Goal: Information Seeking & Learning: Learn about a topic

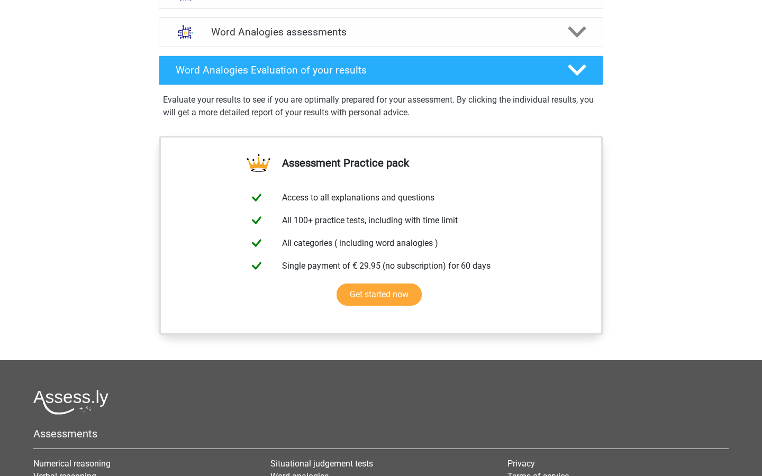
scroll to position [646, 0]
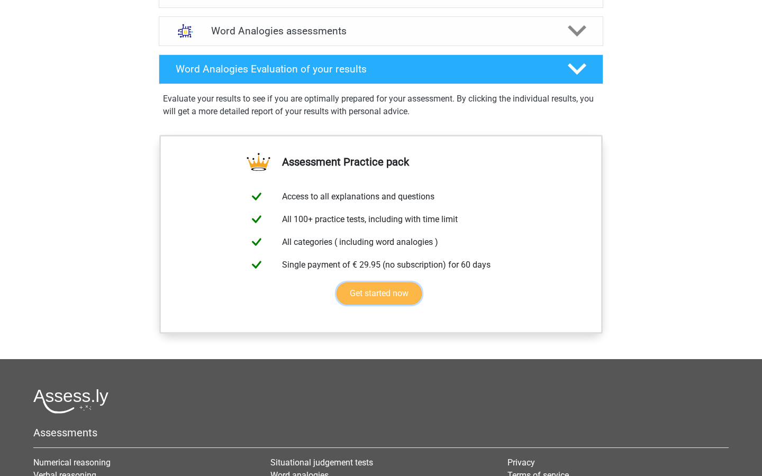
click at [363, 285] on link "Get started now" at bounding box center [378, 293] width 85 height 22
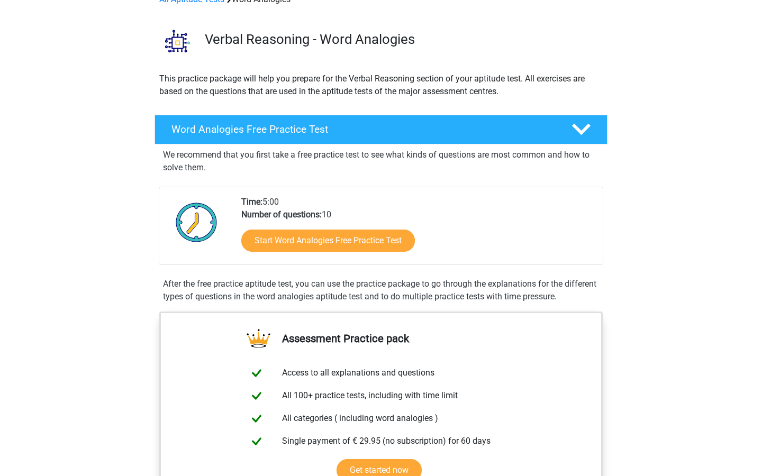
scroll to position [0, 0]
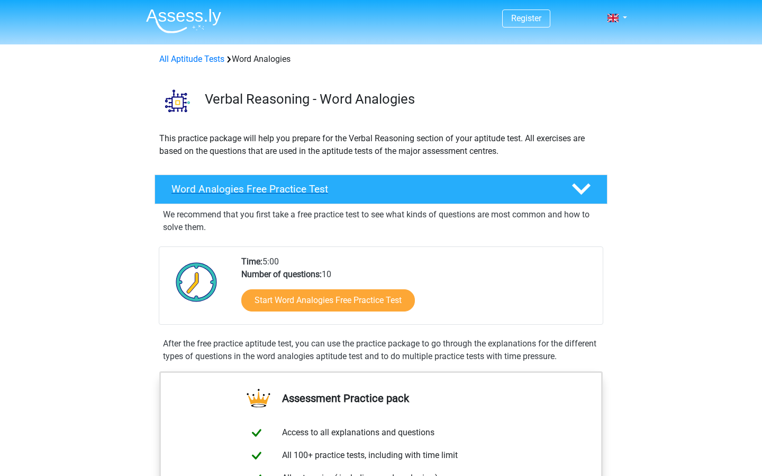
click at [336, 195] on div "Word Analogies Free Practice Test" at bounding box center [380, 190] width 453 height 30
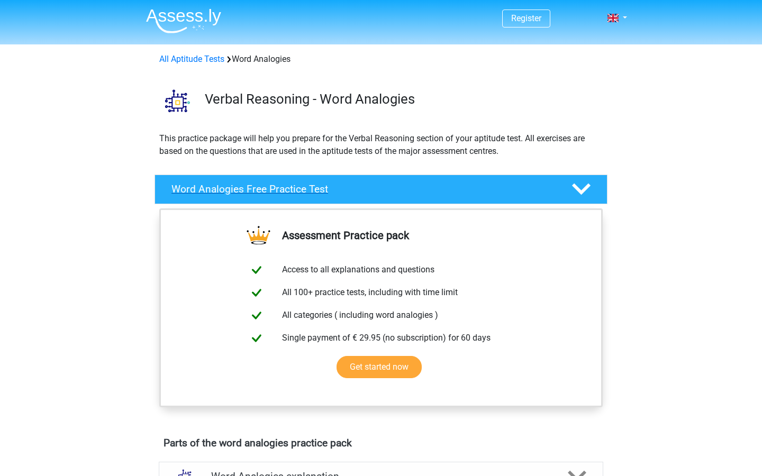
click at [275, 189] on h4 "Word Analogies Free Practice Test" at bounding box center [362, 189] width 383 height 12
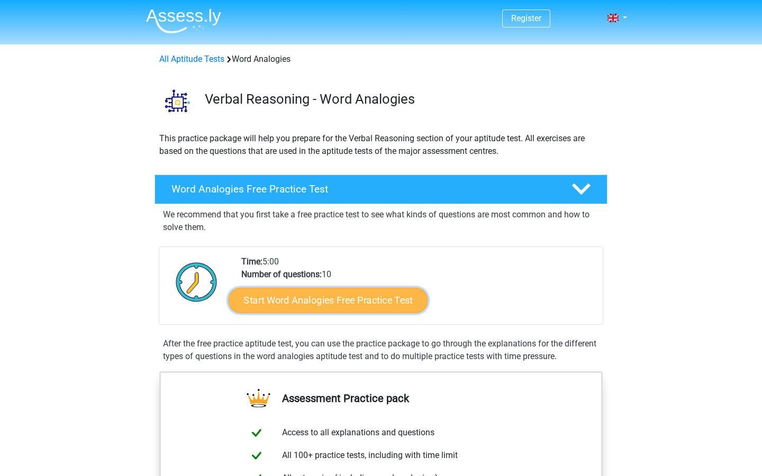
click at [358, 300] on link "Start Word Analogies Free Practice Test" at bounding box center [328, 299] width 199 height 25
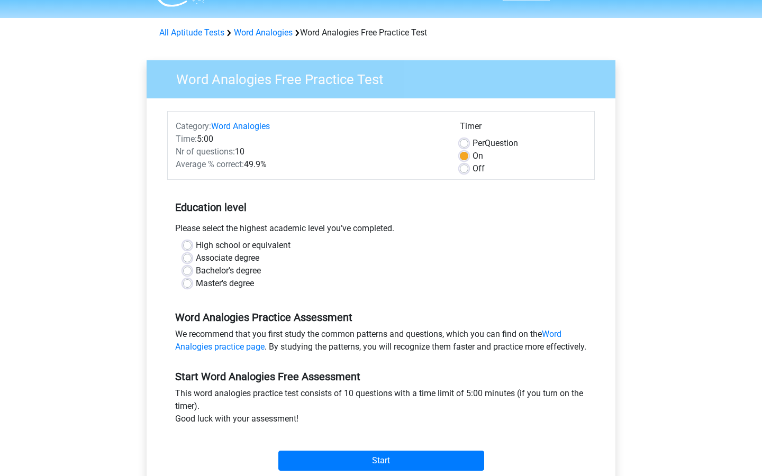
scroll to position [41, 0]
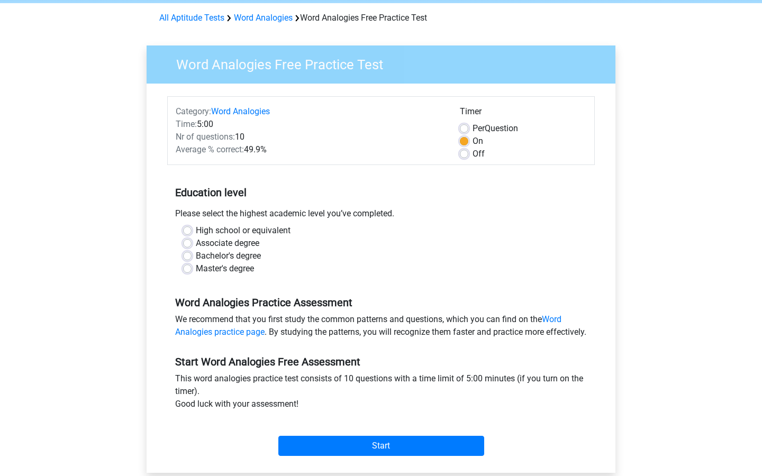
click at [196, 253] on label "Bachelor's degree" at bounding box center [228, 256] width 65 height 13
click at [186, 253] on input "Bachelor's degree" at bounding box center [187, 255] width 8 height 11
radio input "true"
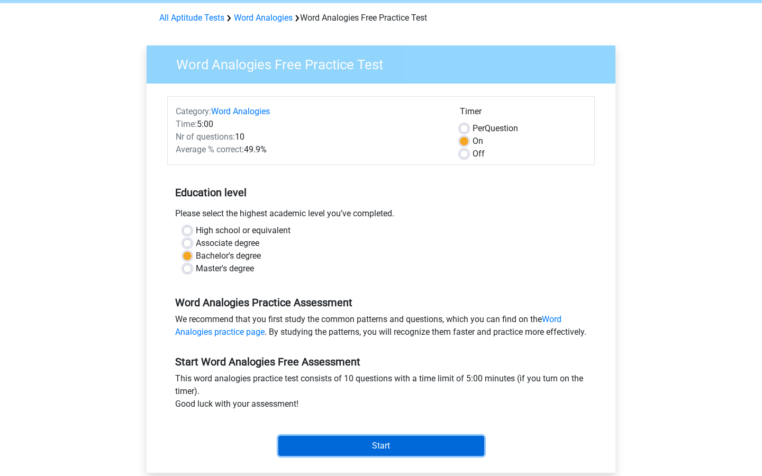
click at [344, 456] on input "Start" at bounding box center [381, 446] width 206 height 20
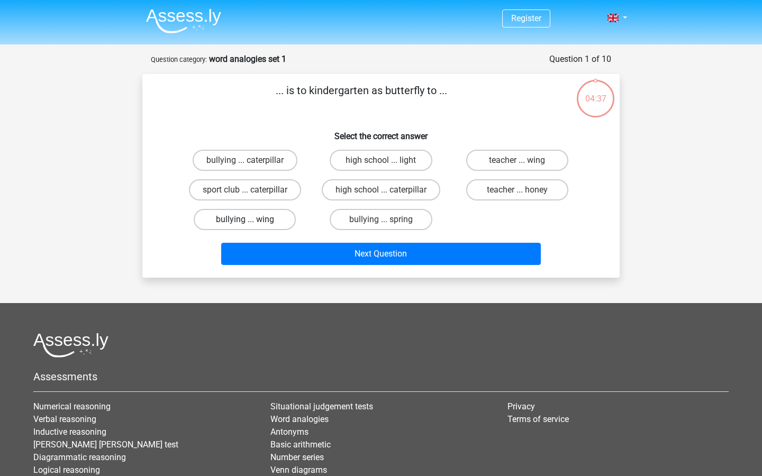
click at [264, 218] on label "bullying ... wing" at bounding box center [245, 219] width 102 height 21
click at [252, 220] on input "bullying ... wing" at bounding box center [248, 223] width 7 height 7
radio input "true"
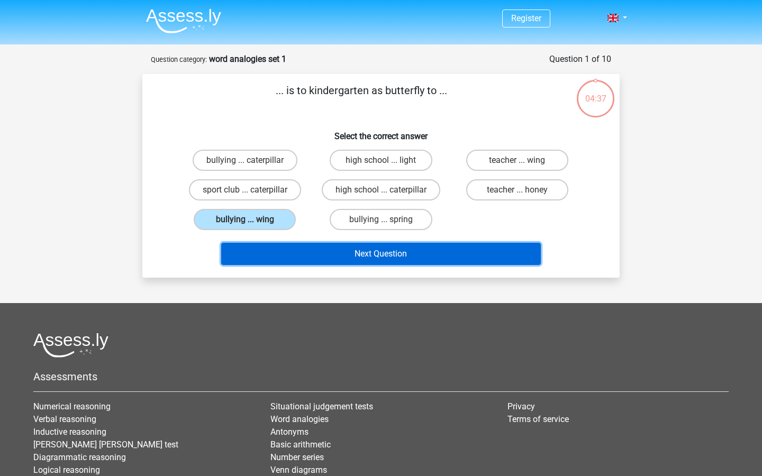
click at [312, 261] on button "Next Question" at bounding box center [381, 254] width 320 height 22
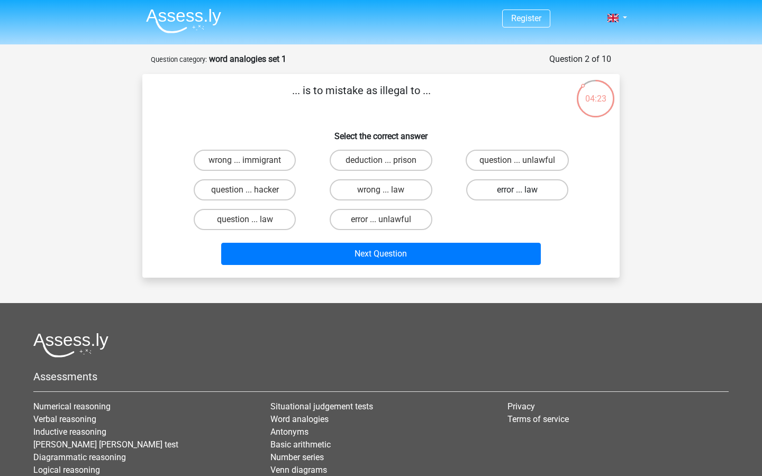
click at [501, 199] on label "error ... law" at bounding box center [517, 189] width 102 height 21
click at [517, 197] on input "error ... law" at bounding box center [520, 193] width 7 height 7
radio input "true"
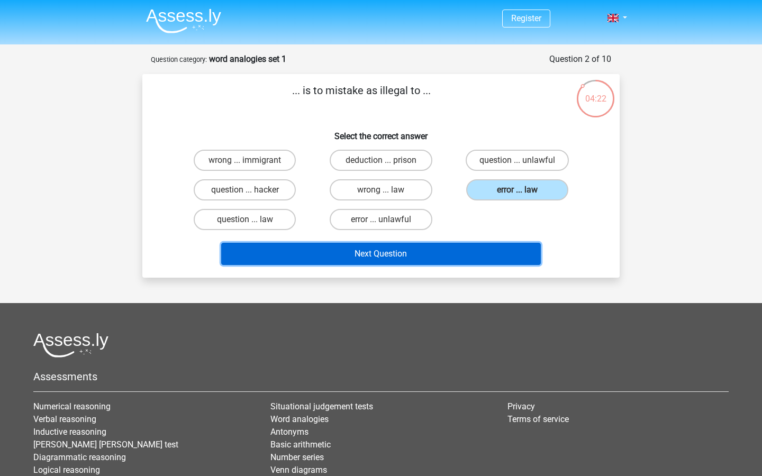
click at [472, 257] on button "Next Question" at bounding box center [381, 254] width 320 height 22
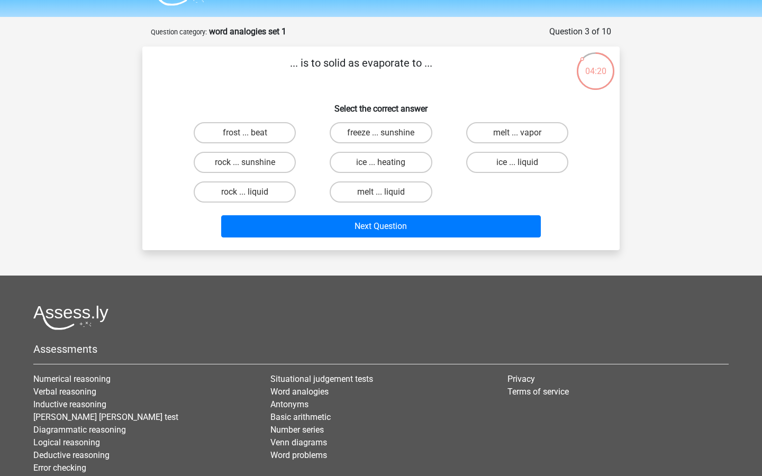
scroll to position [29, 0]
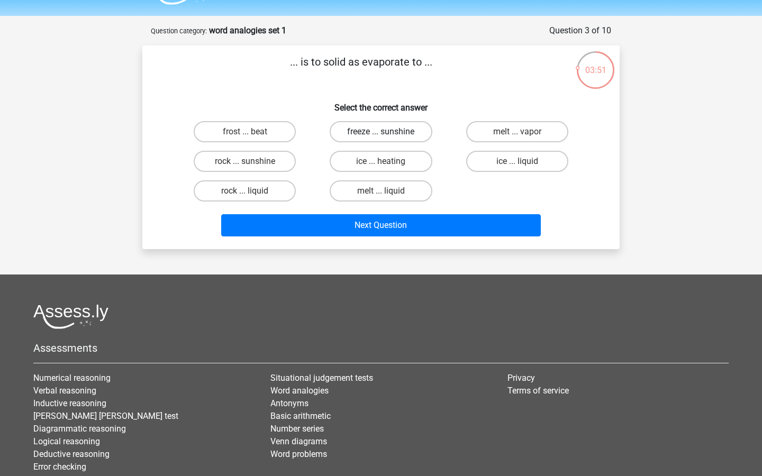
click at [414, 135] on label "freeze ... sunshine" at bounding box center [381, 131] width 102 height 21
click at [388, 135] on input "freeze ... sunshine" at bounding box center [384, 135] width 7 height 7
radio input "true"
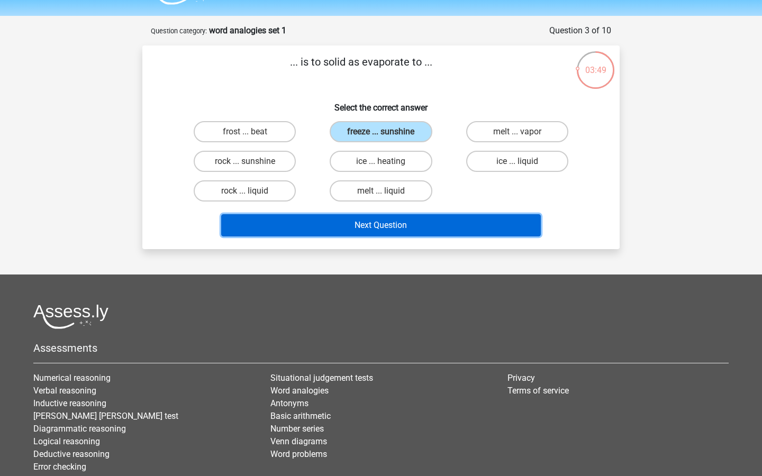
click at [421, 224] on button "Next Question" at bounding box center [381, 225] width 320 height 22
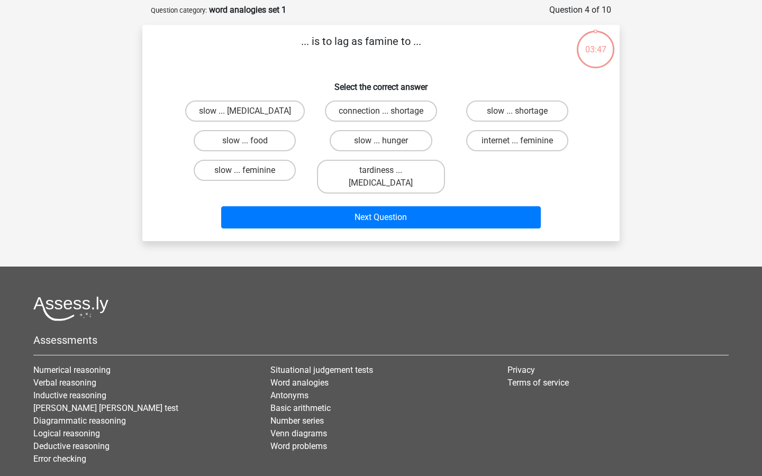
scroll to position [53, 0]
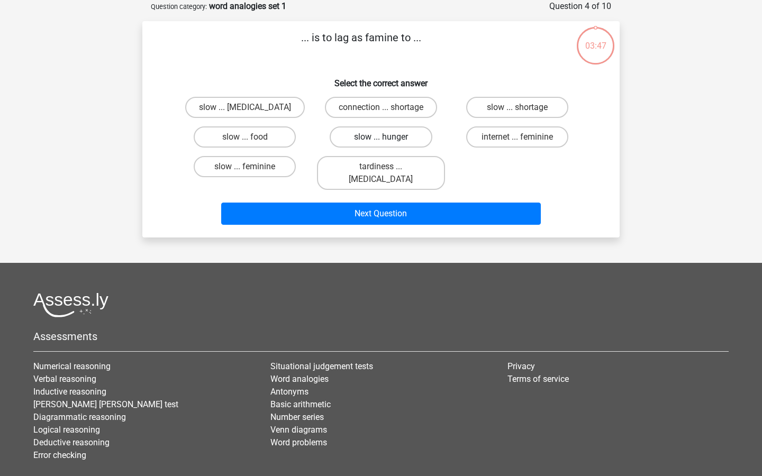
click at [401, 137] on label "slow ... hunger" at bounding box center [381, 136] width 102 height 21
click at [388, 137] on input "slow ... hunger" at bounding box center [384, 140] width 7 height 7
radio input "true"
click at [377, 39] on p "... is to lag as famine to ..." at bounding box center [361, 46] width 404 height 32
click at [385, 75] on h6 "Select the correct answer" at bounding box center [380, 79] width 443 height 19
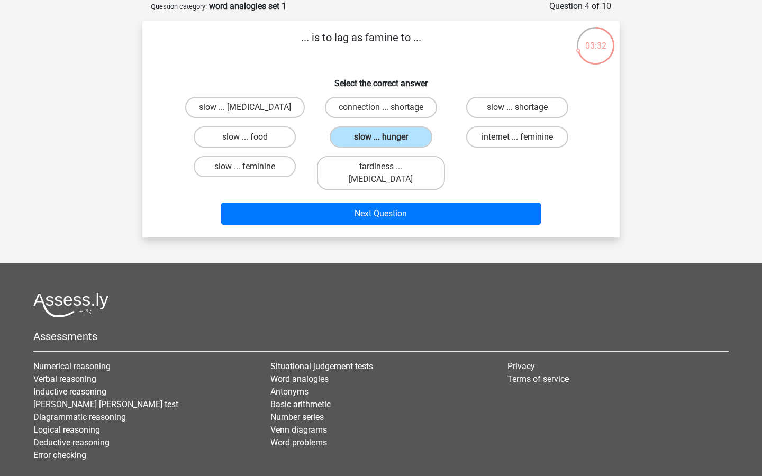
click at [448, 146] on div "slow ... hunger" at bounding box center [381, 137] width 136 height 30
click at [398, 107] on label "connection ... shortage" at bounding box center [381, 107] width 112 height 21
click at [388, 107] on input "connection ... shortage" at bounding box center [384, 110] width 7 height 7
radio input "true"
click at [395, 143] on label "slow ... hunger" at bounding box center [381, 136] width 102 height 21
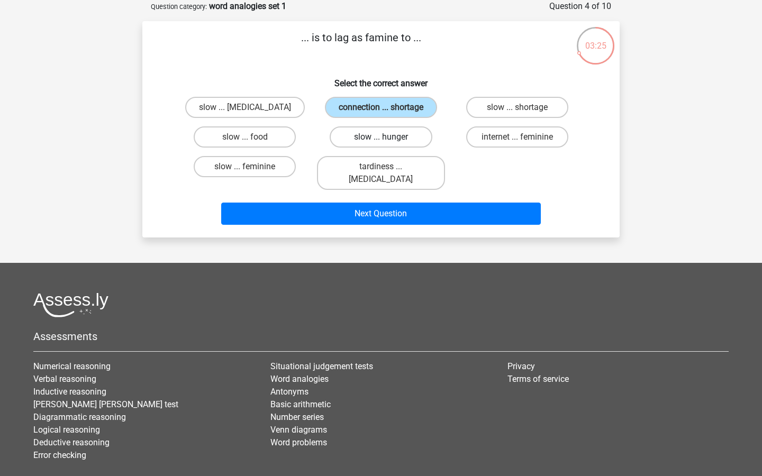
click at [388, 143] on input "slow ... hunger" at bounding box center [384, 140] width 7 height 7
radio input "true"
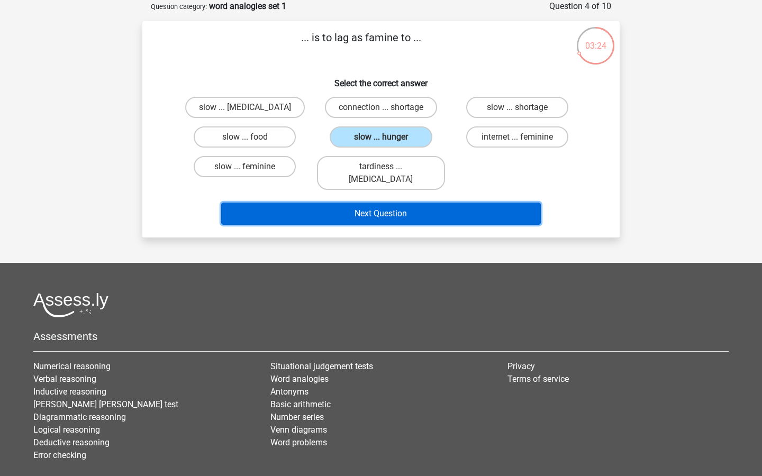
click at [423, 207] on button "Next Question" at bounding box center [381, 214] width 320 height 22
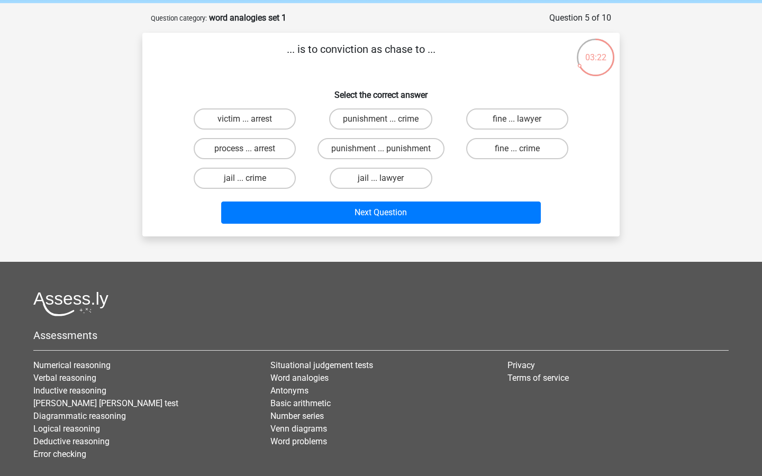
scroll to position [42, 0]
click at [376, 179] on label "jail ... lawyer" at bounding box center [381, 177] width 102 height 21
click at [381, 179] on input "jail ... lawyer" at bounding box center [384, 181] width 7 height 7
radio input "true"
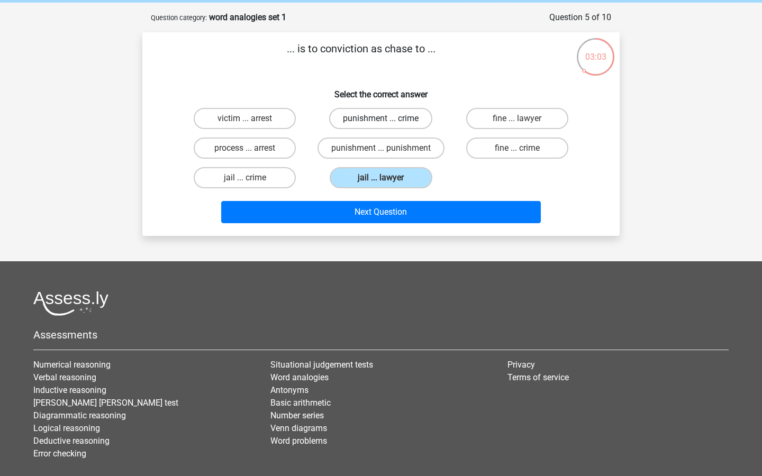
click at [377, 128] on label "punishment ... crime" at bounding box center [380, 118] width 103 height 21
click at [381, 125] on input "punishment ... crime" at bounding box center [384, 121] width 7 height 7
radio input "true"
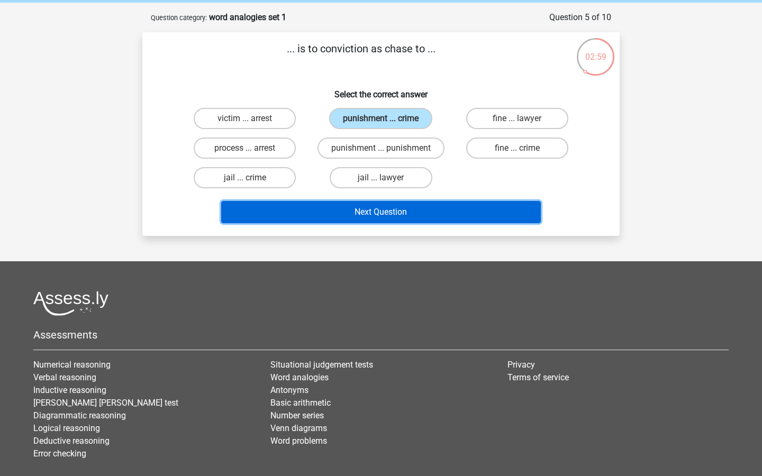
click at [441, 208] on button "Next Question" at bounding box center [381, 212] width 320 height 22
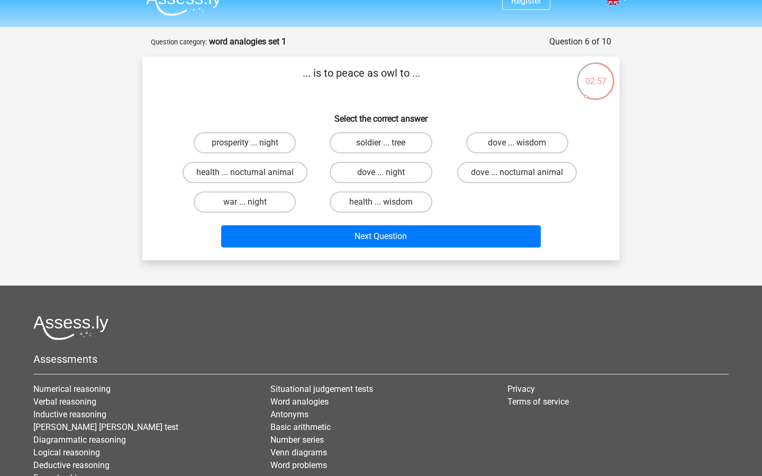
scroll to position [16, 0]
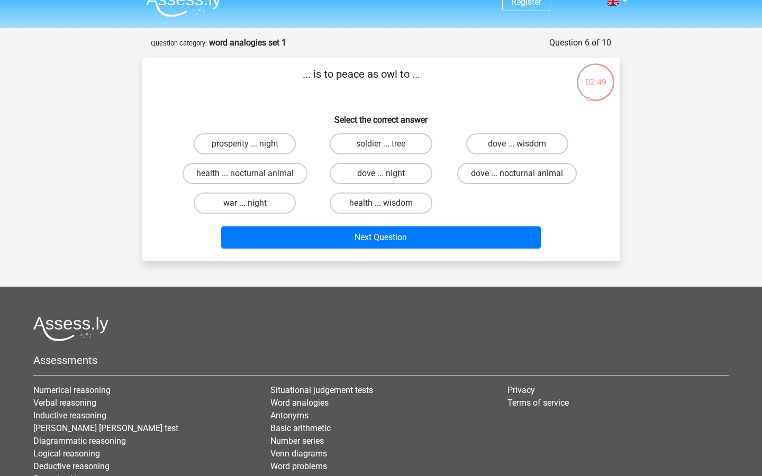
click at [418, 107] on h6 "Select the correct answer" at bounding box center [380, 115] width 443 height 19
click at [474, 176] on label "dove ... nocturnal animal" at bounding box center [517, 173] width 120 height 21
click at [517, 176] on input "dove ... nocturnal animal" at bounding box center [520, 177] width 7 height 7
radio input "true"
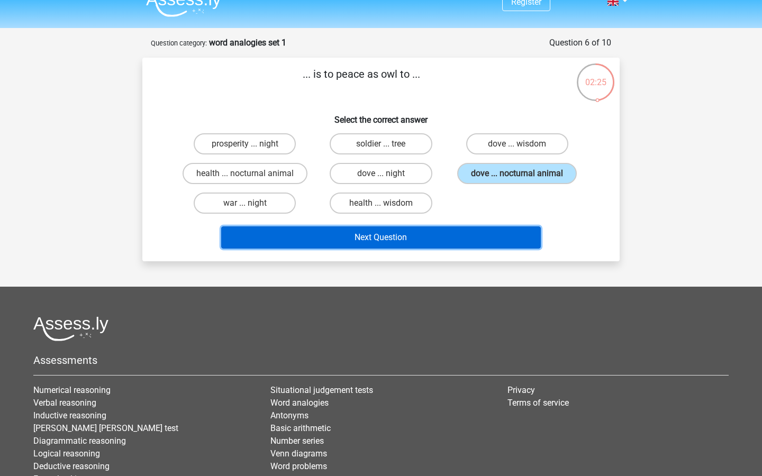
click at [446, 236] on button "Next Question" at bounding box center [381, 237] width 320 height 22
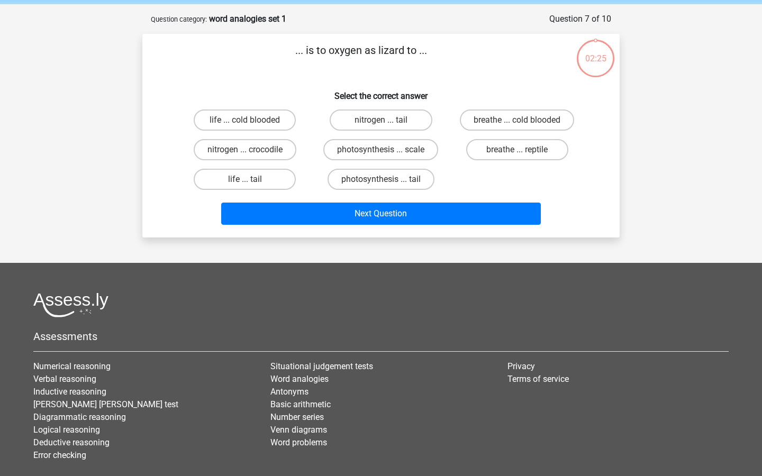
scroll to position [53, 0]
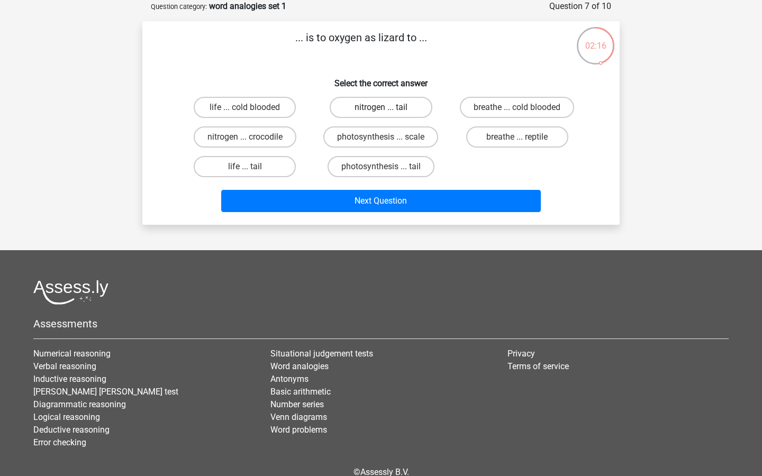
click at [400, 106] on label "nitrogen ... tail" at bounding box center [381, 107] width 102 height 21
click at [388, 107] on input "nitrogen ... tail" at bounding box center [384, 110] width 7 height 7
radio input "true"
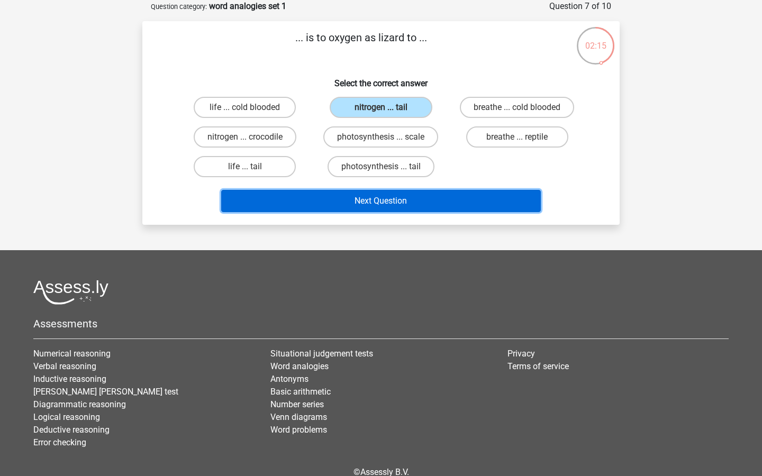
click at [432, 194] on button "Next Question" at bounding box center [381, 201] width 320 height 22
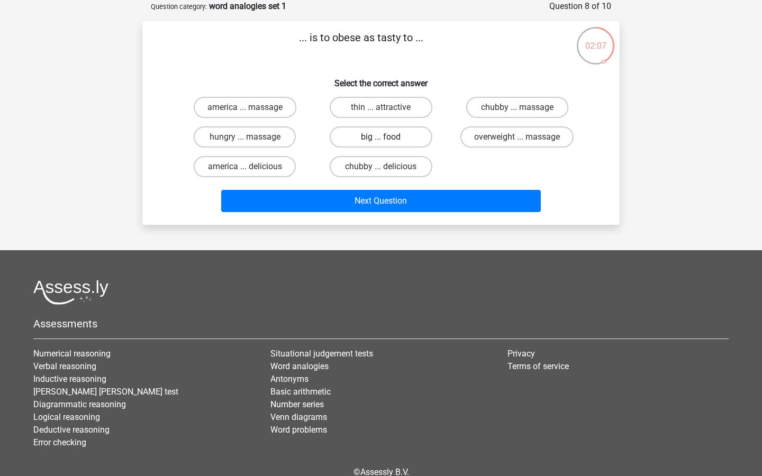
click at [407, 140] on label "big ... food" at bounding box center [381, 136] width 102 height 21
click at [388, 140] on input "big ... food" at bounding box center [384, 140] width 7 height 7
radio input "true"
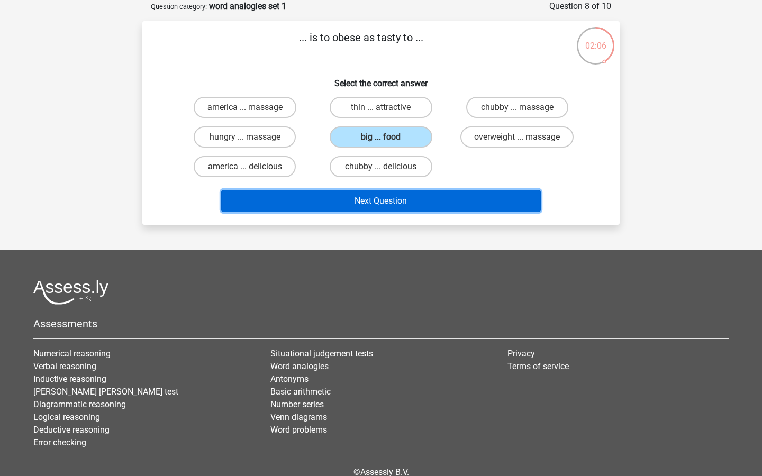
click at [414, 190] on button "Next Question" at bounding box center [381, 201] width 320 height 22
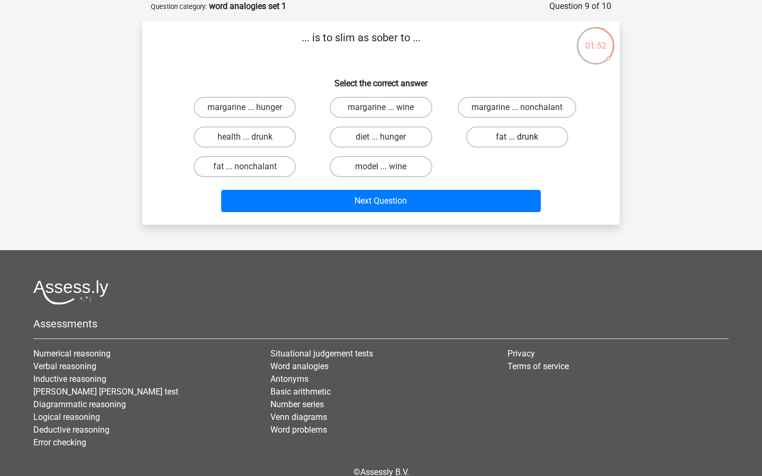
click at [487, 141] on label "fat ... drunk" at bounding box center [517, 136] width 102 height 21
click at [517, 141] on input "fat ... drunk" at bounding box center [520, 140] width 7 height 7
radio input "true"
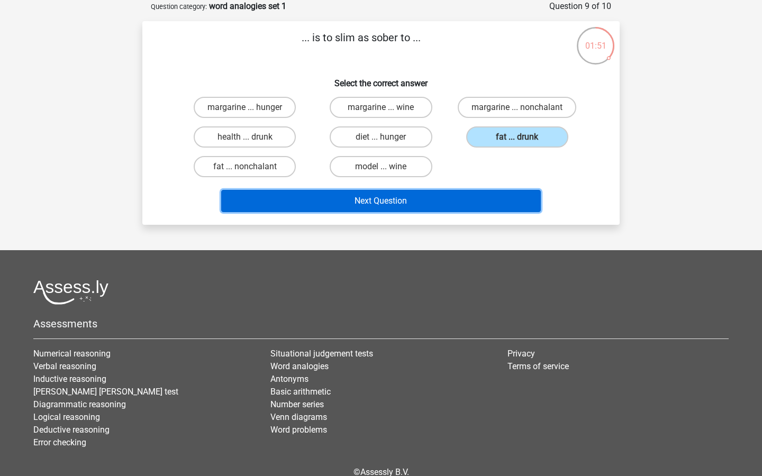
click at [476, 208] on button "Next Question" at bounding box center [381, 201] width 320 height 22
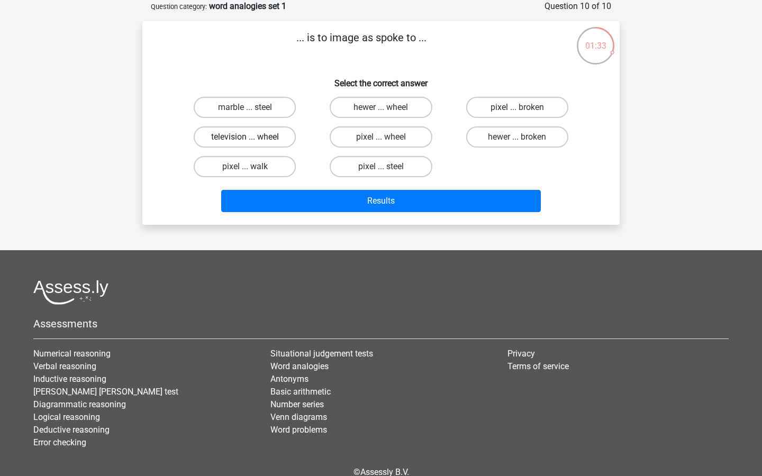
click at [262, 131] on label "television ... wheel" at bounding box center [245, 136] width 102 height 21
click at [252, 137] on input "television ... wheel" at bounding box center [248, 140] width 7 height 7
radio input "true"
click at [355, 99] on label "hewer ... wheel" at bounding box center [381, 107] width 102 height 21
click at [381, 107] on input "hewer ... wheel" at bounding box center [384, 110] width 7 height 7
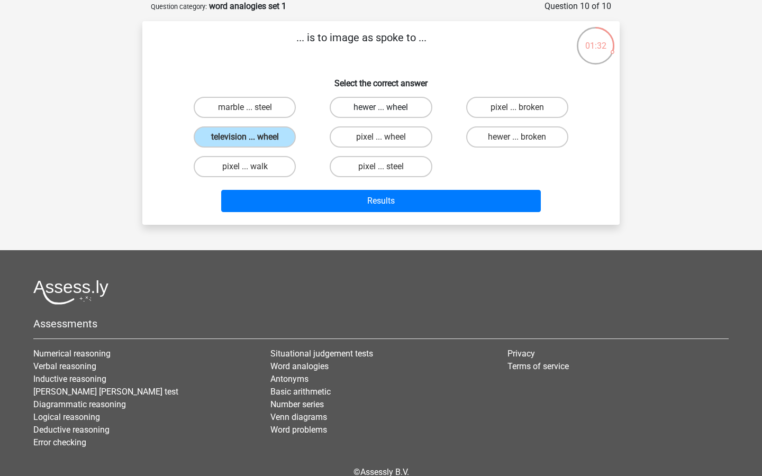
radio input "true"
click at [387, 36] on p "... is to image as spoke to ..." at bounding box center [361, 46] width 404 height 32
click at [308, 53] on p "... is to image as spoke to ..." at bounding box center [361, 46] width 404 height 32
drag, startPoint x: 297, startPoint y: 40, endPoint x: 453, endPoint y: 36, distance: 156.6
click at [453, 36] on p "... is to image as spoke to ..." at bounding box center [361, 46] width 404 height 32
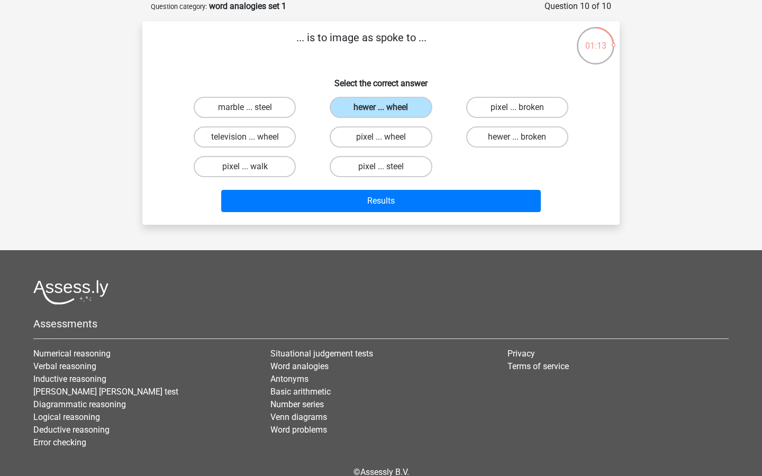
click at [499, 170] on div "marble ... steel hewer ... wheel pixel ... broken television ... wheel pixel ..…" at bounding box center [381, 137] width 408 height 89
click at [275, 142] on label "television ... wheel" at bounding box center [245, 136] width 102 height 21
click at [252, 142] on input "television ... wheel" at bounding box center [248, 140] width 7 height 7
radio input "true"
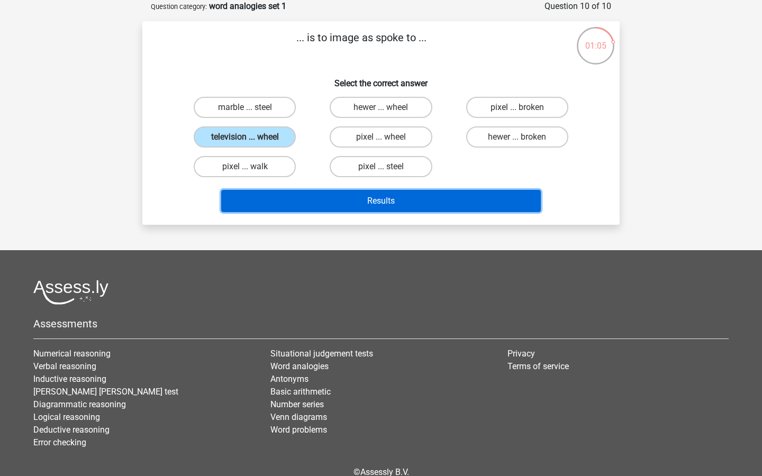
click at [320, 198] on button "Results" at bounding box center [381, 201] width 320 height 22
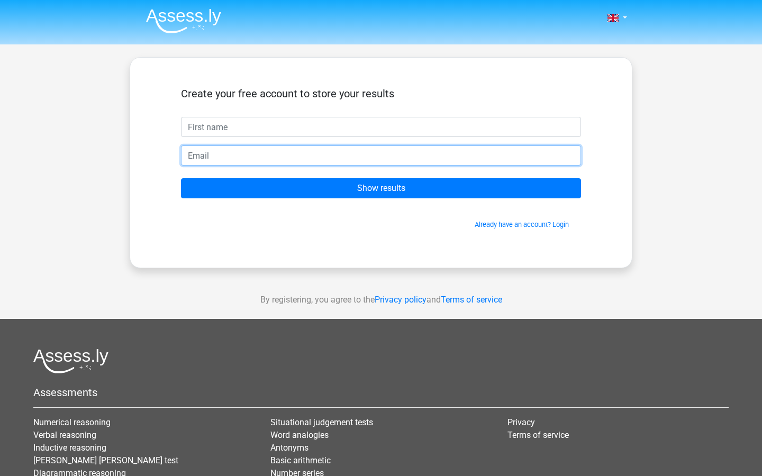
click at [401, 145] on input "email" at bounding box center [381, 155] width 400 height 20
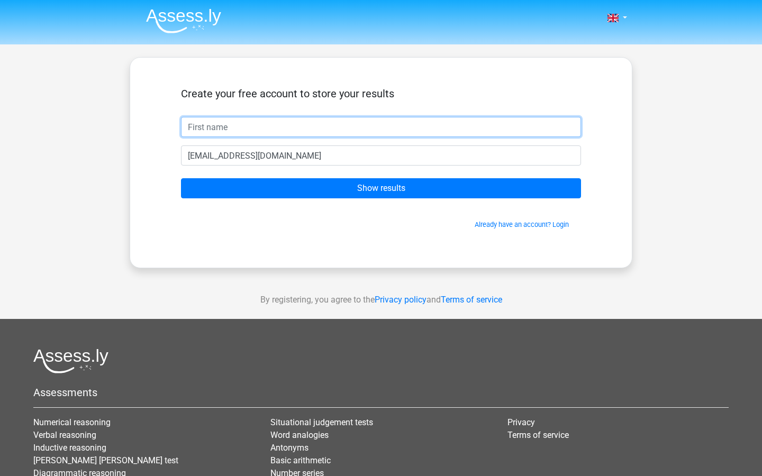
click at [369, 124] on input "text" at bounding box center [381, 127] width 400 height 20
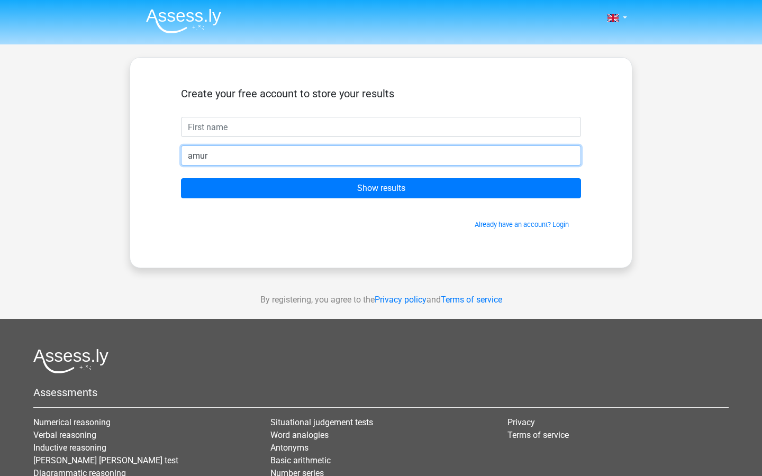
type input "amur"
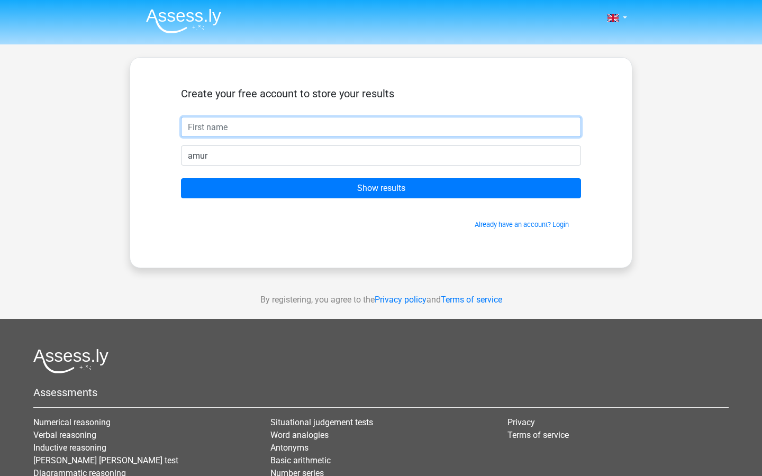
click at [357, 133] on input "text" at bounding box center [381, 127] width 400 height 20
type input "amur"
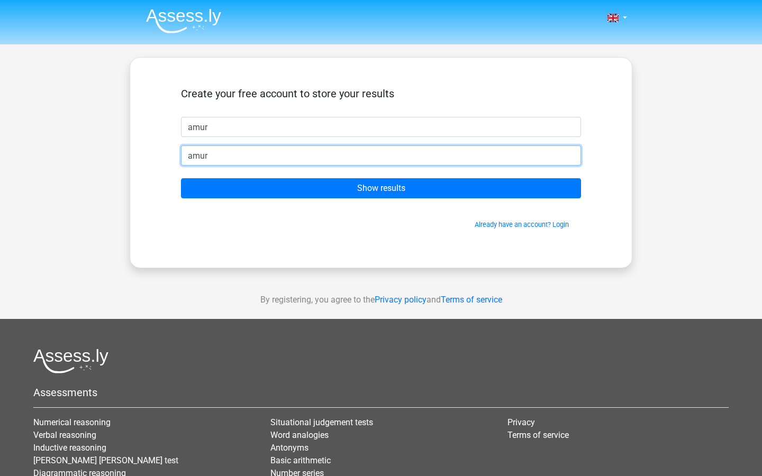
drag, startPoint x: 324, startPoint y: 158, endPoint x: 107, endPoint y: 177, distance: 217.8
click at [107, 177] on div "Nederlands English" at bounding box center [381, 299] width 762 height 598
type input "a"
click at [297, 153] on input "email" at bounding box center [381, 155] width 400 height 20
type input "[EMAIL_ADDRESS][DOMAIN_NAME]"
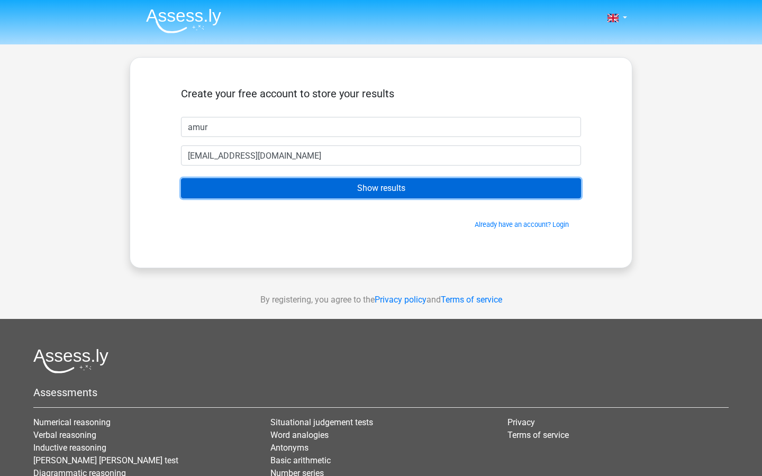
click at [311, 189] on input "Show results" at bounding box center [381, 188] width 400 height 20
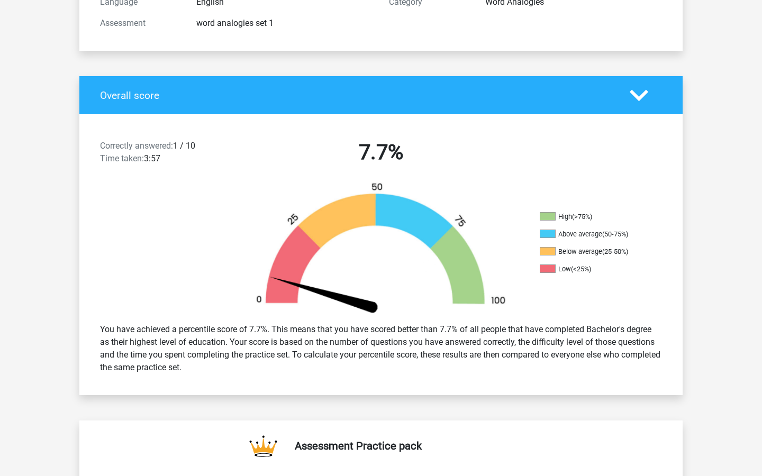
scroll to position [154, 0]
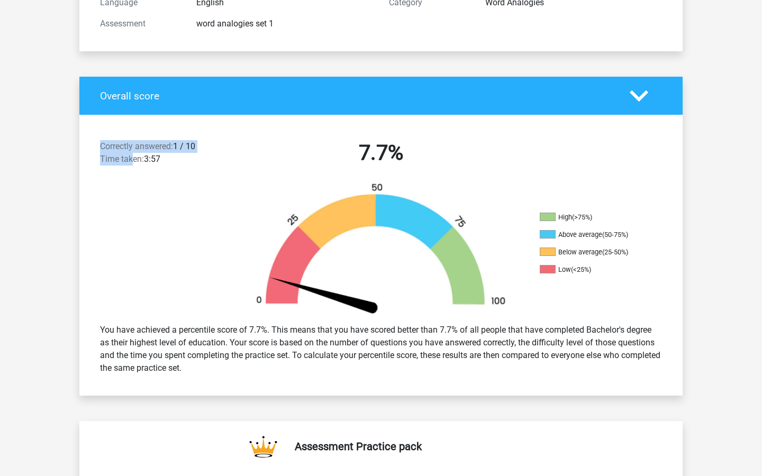
drag, startPoint x: 195, startPoint y: 140, endPoint x: 132, endPoint y: 157, distance: 65.7
click at [132, 157] on div "Correctly answered: 1 / 10 Time taken: 3:57 7.7%" at bounding box center [380, 154] width 603 height 55
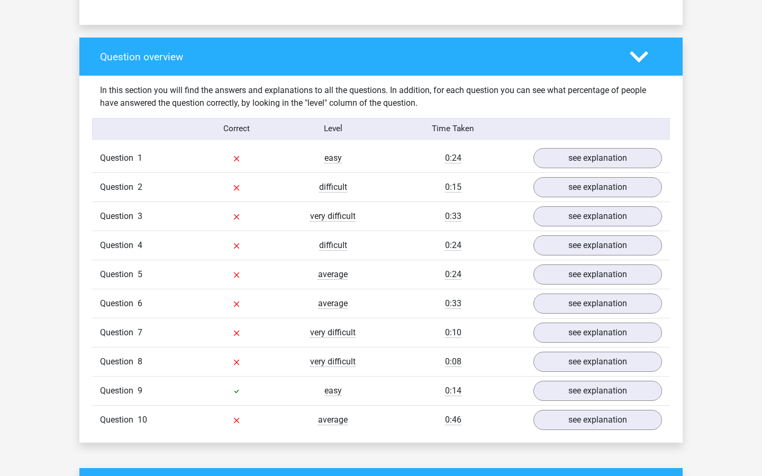
scroll to position [762, 0]
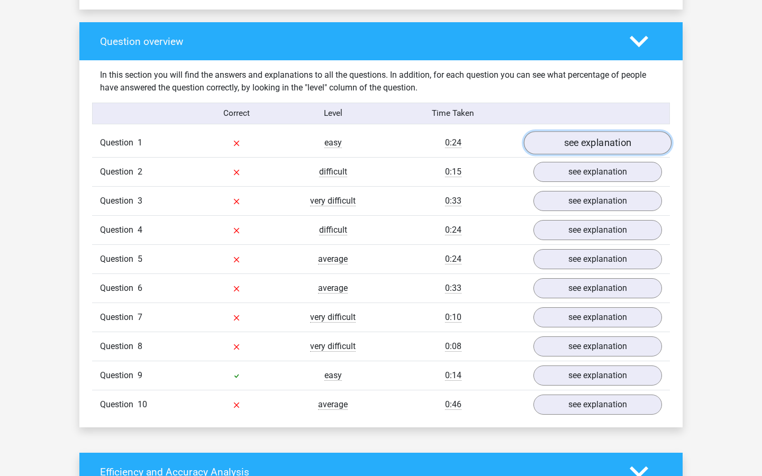
click at [552, 141] on link "see explanation" at bounding box center [598, 142] width 148 height 23
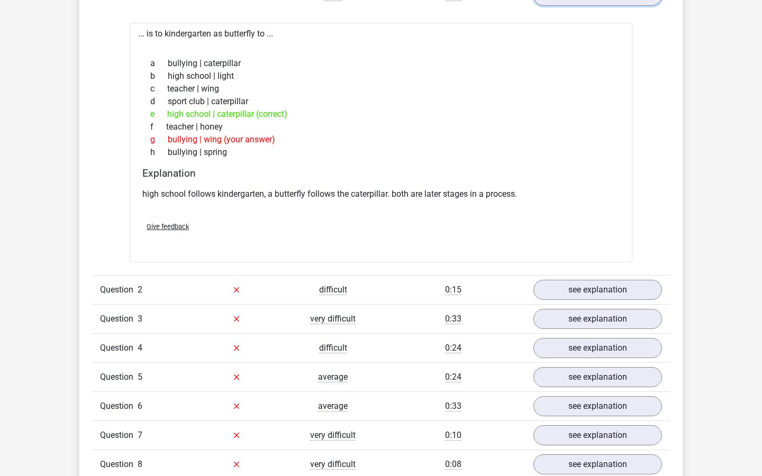
scroll to position [994, 0]
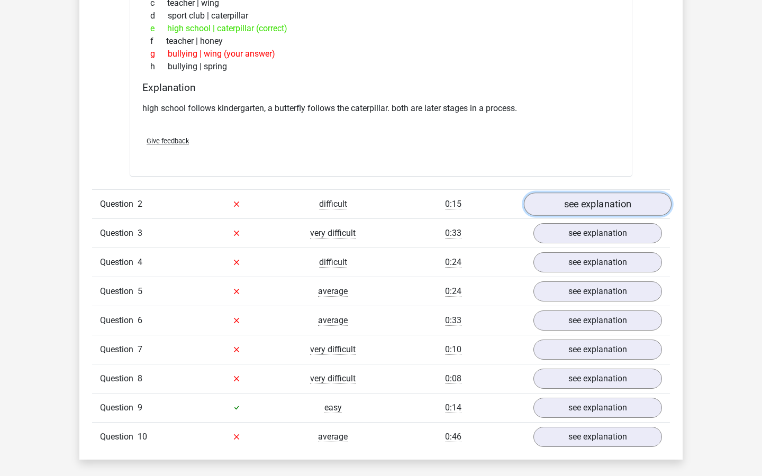
click at [584, 200] on link "see explanation" at bounding box center [598, 204] width 148 height 23
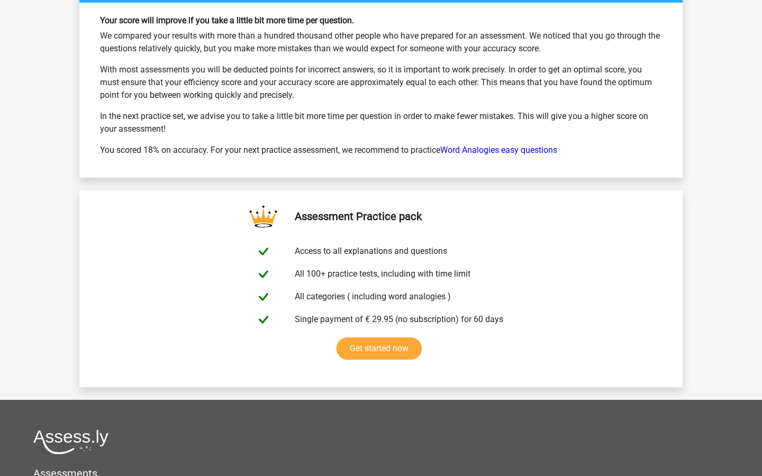
scroll to position [2275, 0]
